Goal: Task Accomplishment & Management: Manage account settings

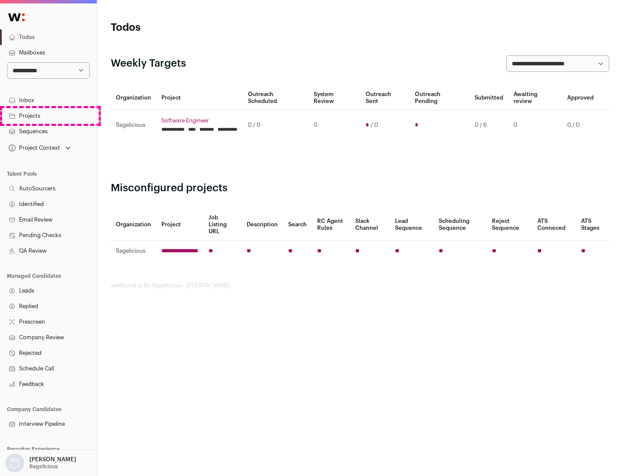
click at [48, 116] on link "Projects" at bounding box center [48, 116] width 96 height 16
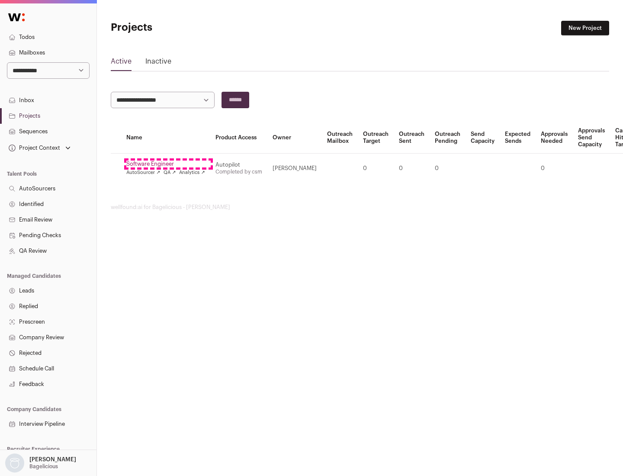
click at [168, 164] on link "Software Engineer" at bounding box center [165, 164] width 79 height 7
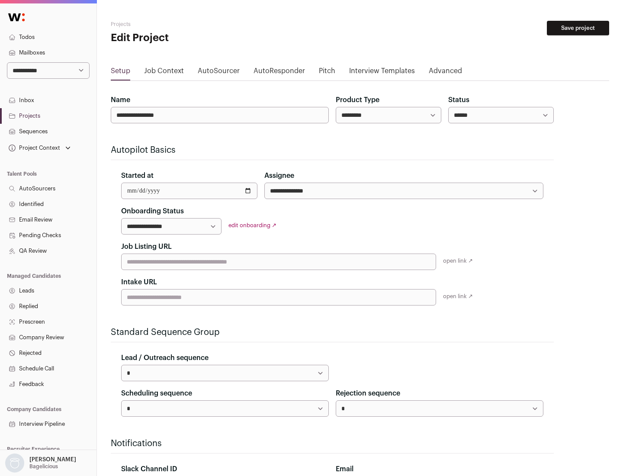
click at [578, 28] on button "Save project" at bounding box center [578, 28] width 62 height 15
